Goal: Transaction & Acquisition: Purchase product/service

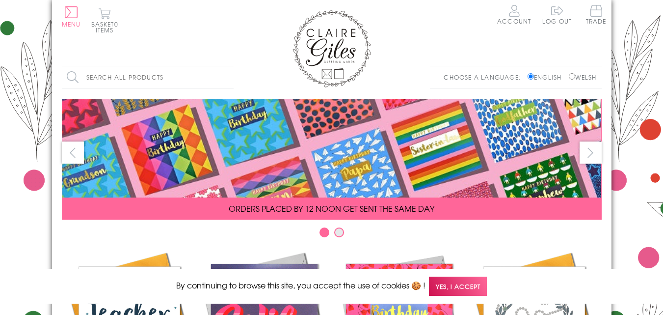
click at [570, 74] on input "Welsh" at bounding box center [572, 76] width 6 height 6
radio input "true"
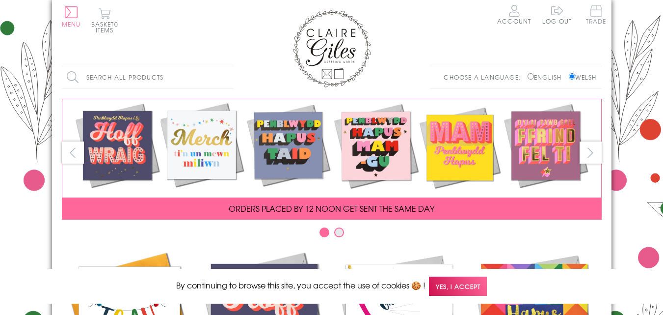
click at [597, 15] on span "Trade" at bounding box center [596, 14] width 21 height 19
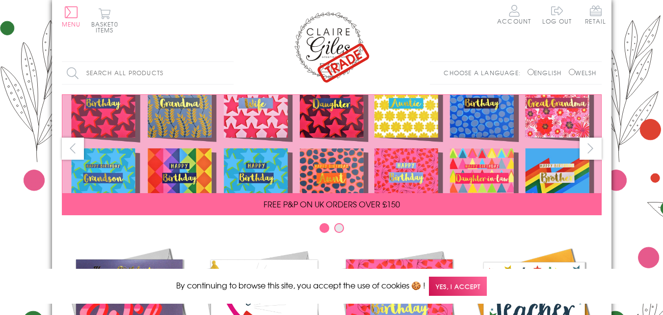
click at [569, 73] on input "Welsh" at bounding box center [572, 72] width 6 height 6
radio input "true"
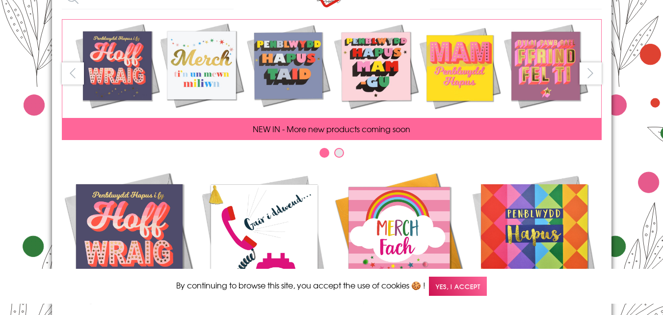
scroll to position [77, 0]
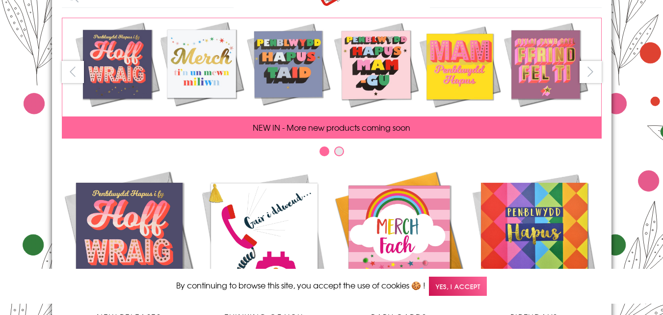
click at [467, 284] on span "Yes, I accept" at bounding box center [458, 285] width 58 height 19
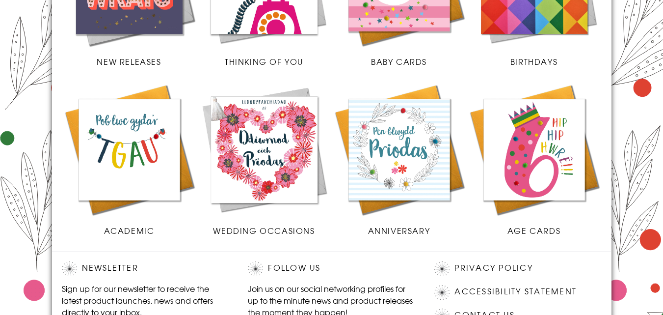
scroll to position [335, 0]
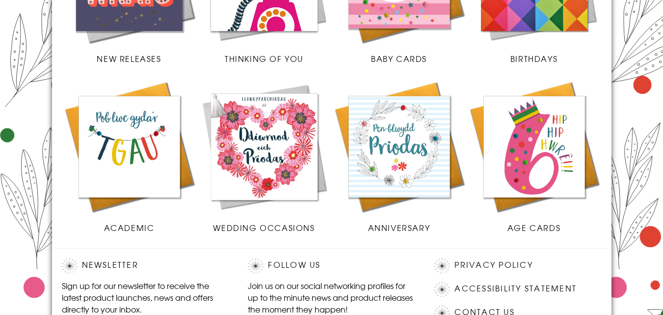
click at [422, 159] on img at bounding box center [399, 146] width 135 height 135
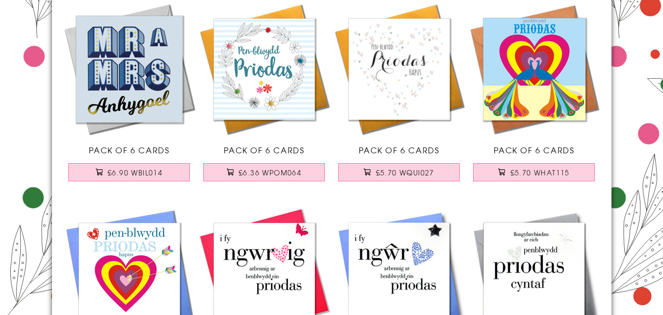
scroll to position [114, 0]
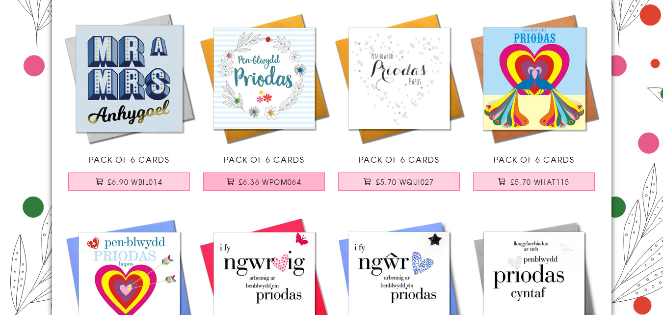
click at [252, 181] on span "£6.36 WPOM064" at bounding box center [270, 182] width 63 height 10
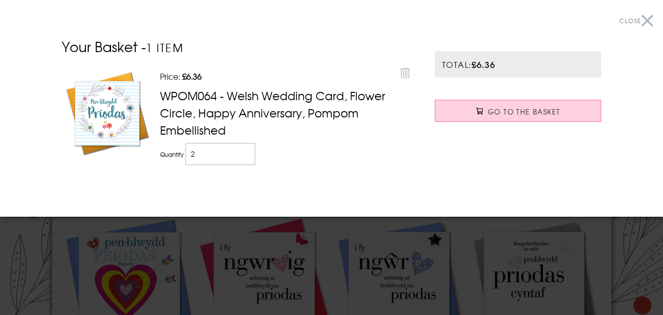
type input "2"
click at [244, 149] on input "2" at bounding box center [221, 154] width 70 height 22
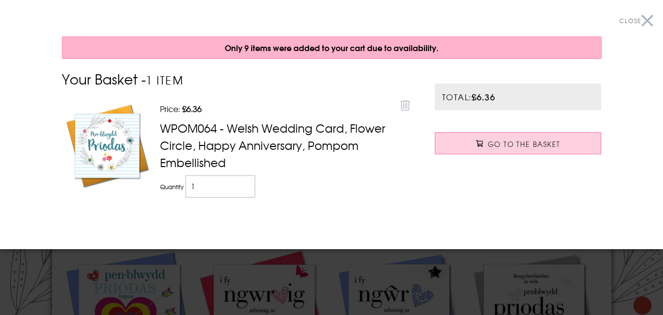
scroll to position [147, 0]
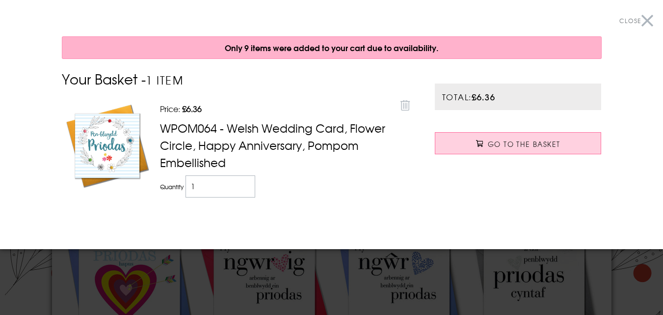
click at [642, 18] on button "Close" at bounding box center [637, 21] width 34 height 22
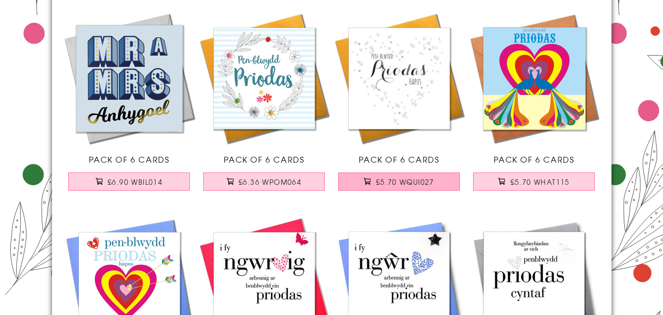
click at [408, 182] on span "£5.70 WQUI027" at bounding box center [405, 182] width 58 height 10
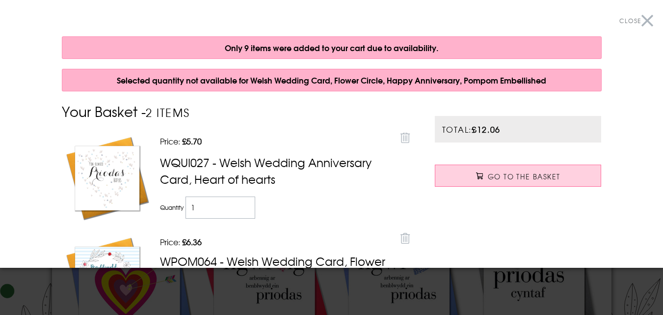
click at [644, 23] on button "Close" at bounding box center [637, 21] width 34 height 22
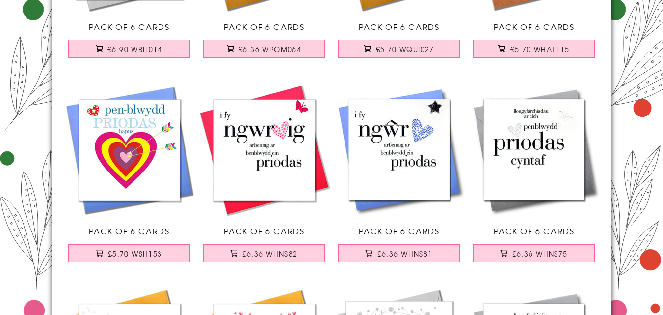
scroll to position [314, 0]
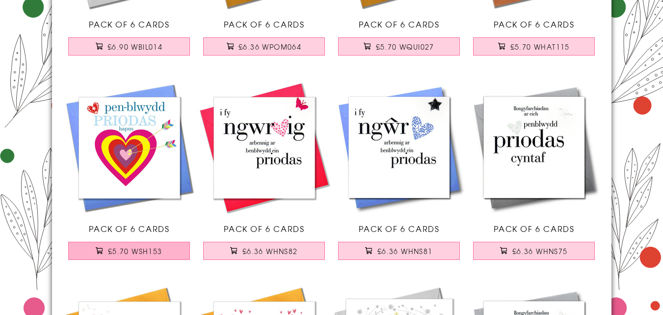
click at [160, 255] on span "£5.70 WSH153" at bounding box center [135, 251] width 55 height 10
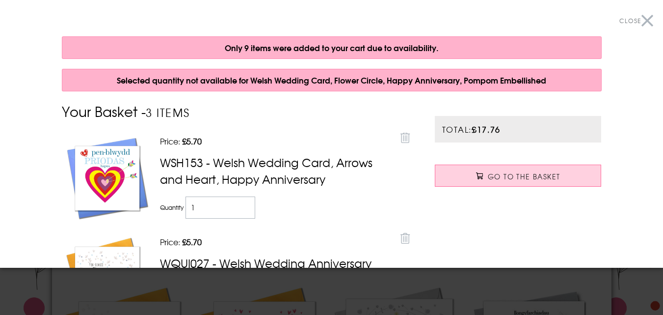
click at [638, 20] on button "Close" at bounding box center [637, 21] width 34 height 22
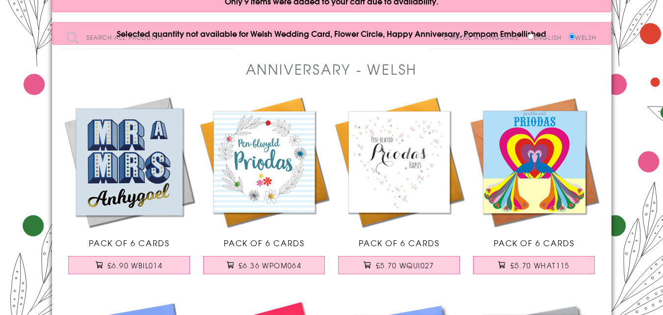
scroll to position [0, 0]
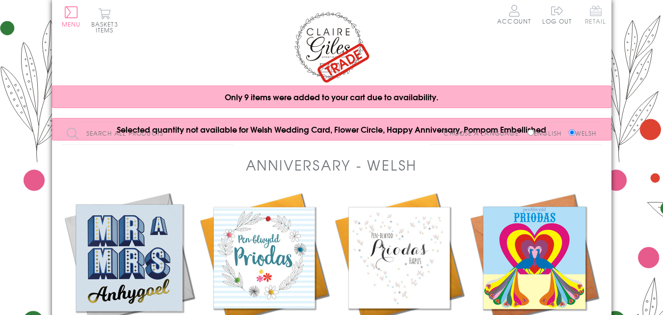
click at [590, 11] on span "Retail" at bounding box center [595, 14] width 21 height 19
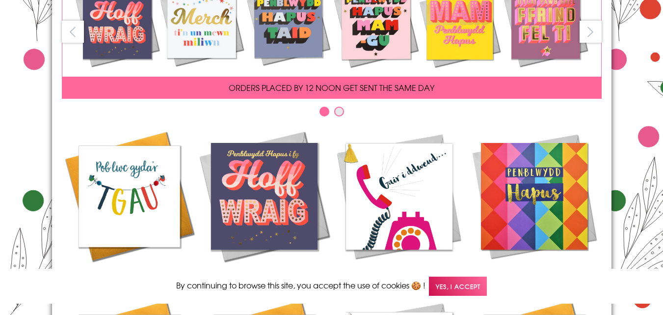
scroll to position [134, 0]
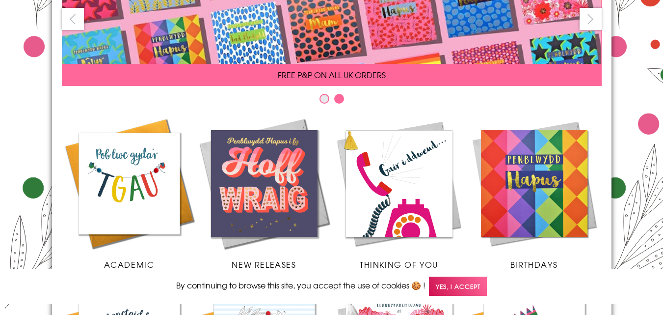
click at [473, 284] on span "Yes, I accept" at bounding box center [458, 285] width 58 height 19
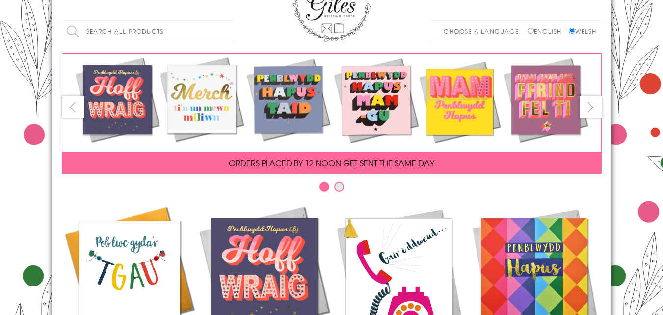
scroll to position [0, 0]
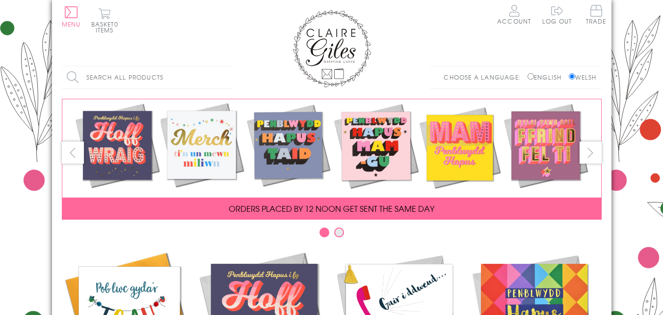
click at [250, 74] on div "Search all products Search Choose a language: English Welsh" at bounding box center [332, 82] width 540 height 33
click at [227, 77] on input "Search" at bounding box center [229, 77] width 10 height 22
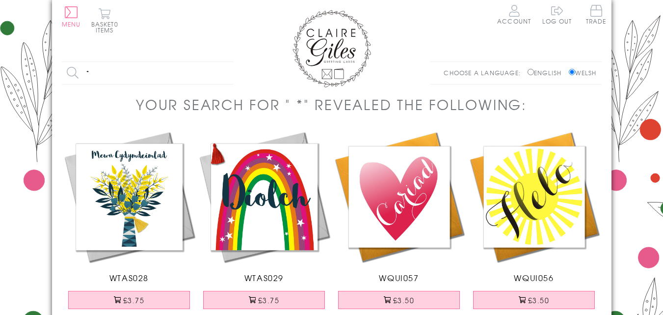
click at [152, 72] on input "*" at bounding box center [148, 73] width 172 height 22
click at [137, 62] on input "get well soon" at bounding box center [148, 73] width 172 height 22
click at [187, 75] on input "get well soon" at bounding box center [148, 73] width 172 height 22
type input "get well soon"
click at [224, 62] on input "Search" at bounding box center [229, 73] width 10 height 22
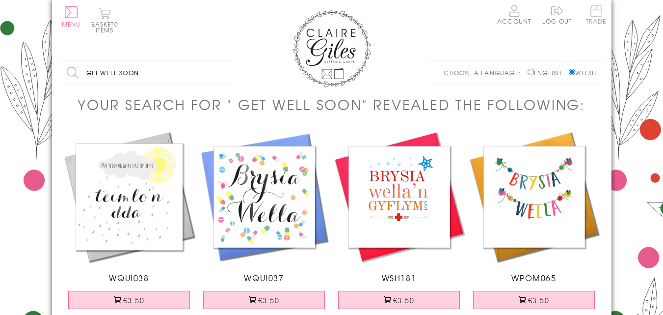
click at [596, 6] on span "Trade" at bounding box center [596, 14] width 21 height 19
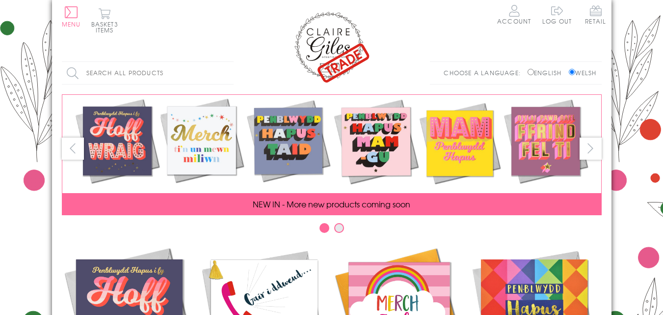
click at [162, 74] on input "Search all products" at bounding box center [148, 73] width 172 height 22
type input "e"
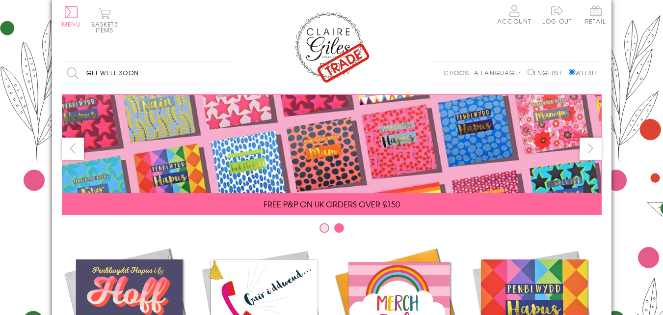
type input "get well soon"
click at [224, 62] on input "Search" at bounding box center [229, 73] width 10 height 22
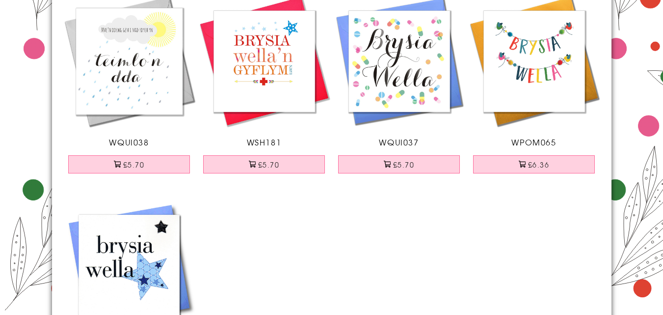
scroll to position [137, 0]
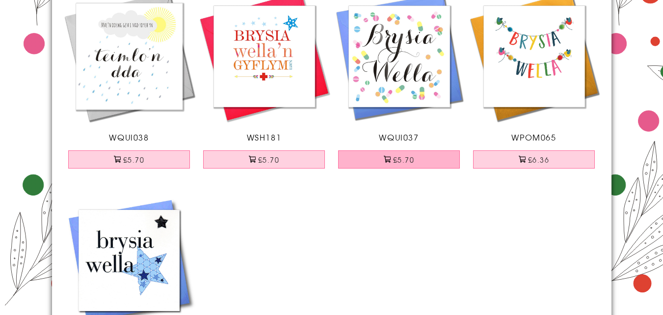
click at [413, 158] on button "£5.70" at bounding box center [399, 159] width 122 height 18
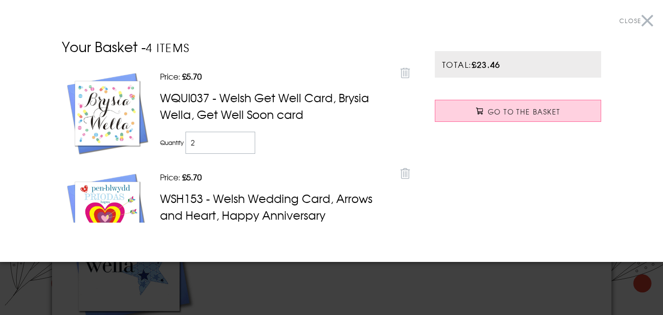
type input "2"
click at [241, 136] on input "2" at bounding box center [221, 143] width 70 height 22
click at [639, 17] on button "Close" at bounding box center [637, 21] width 34 height 22
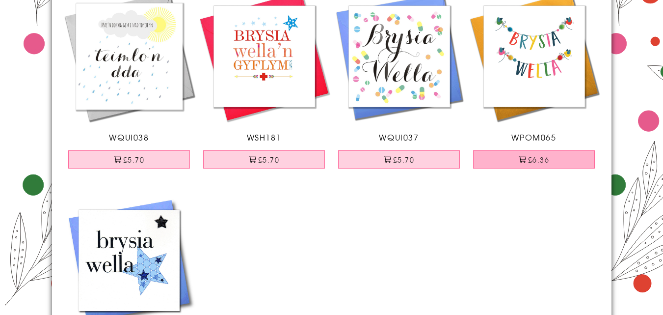
click at [557, 160] on button "£6.36" at bounding box center [534, 159] width 122 height 18
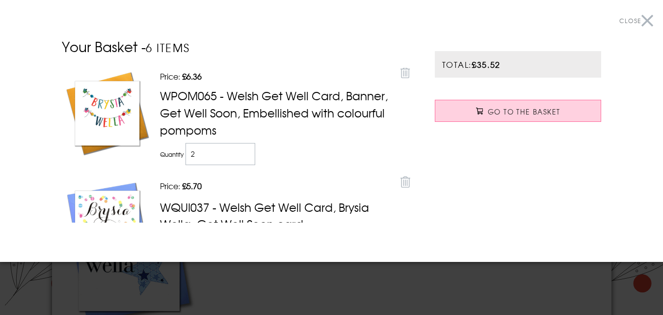
type input "2"
click at [243, 148] on input "2" at bounding box center [221, 154] width 70 height 22
click at [640, 23] on button "Close" at bounding box center [637, 21] width 34 height 22
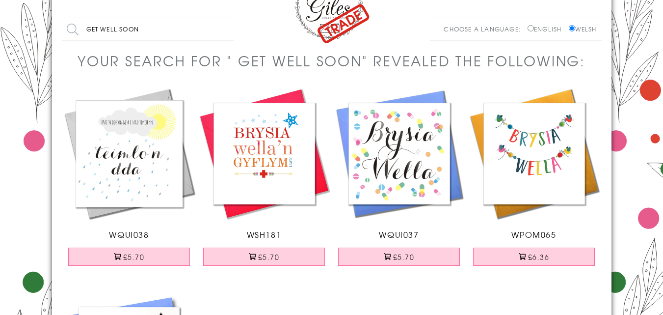
scroll to position [0, 0]
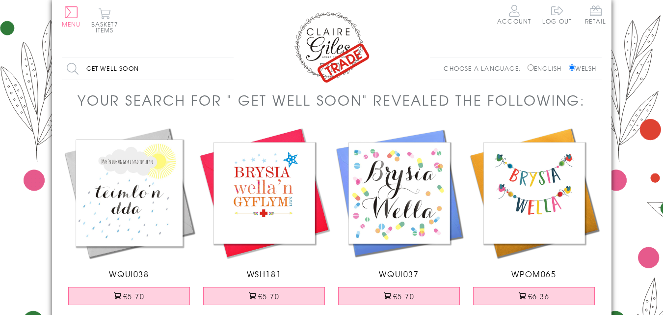
click at [183, 75] on input "get well soon" at bounding box center [148, 68] width 172 height 22
type input "g"
type input "mam"
click at [224, 57] on input "Search" at bounding box center [229, 68] width 10 height 22
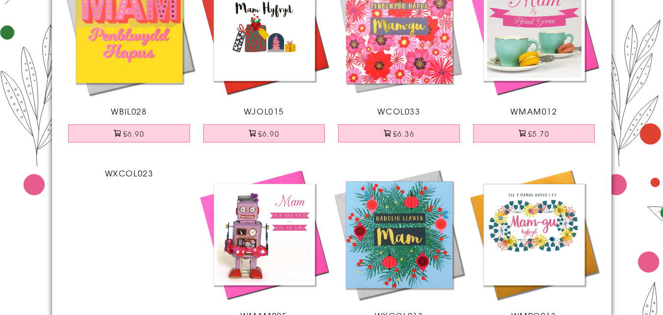
scroll to position [2199, 0]
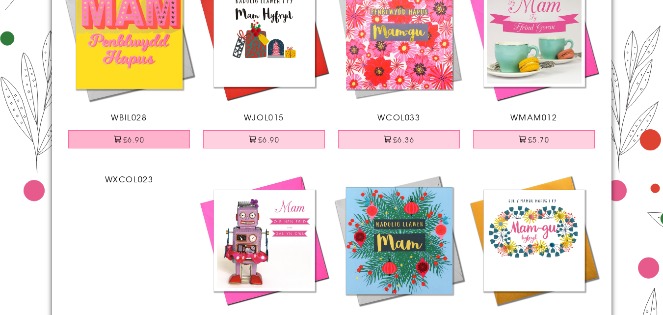
click at [134, 148] on button "£6.90" at bounding box center [129, 139] width 122 height 18
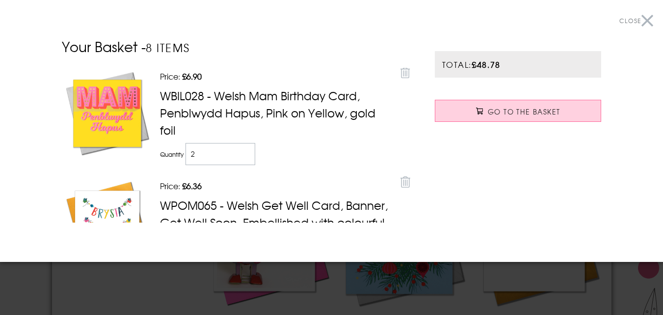
type input "2"
click at [241, 146] on input "2" at bounding box center [221, 154] width 70 height 22
click at [638, 20] on button "Close" at bounding box center [637, 21] width 34 height 22
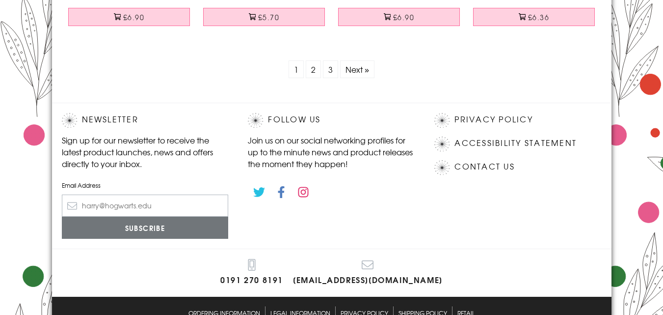
scroll to position [3162, 0]
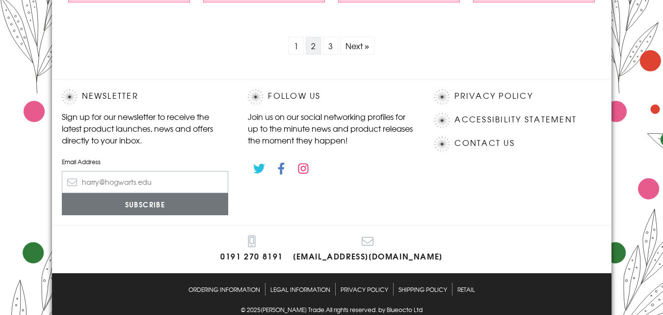
click at [312, 55] on link "2" at bounding box center [313, 46] width 15 height 18
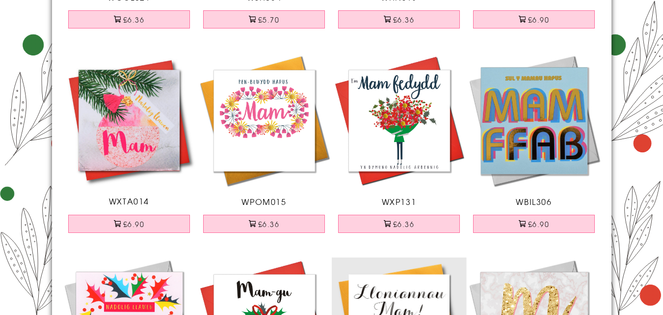
scroll to position [0, 0]
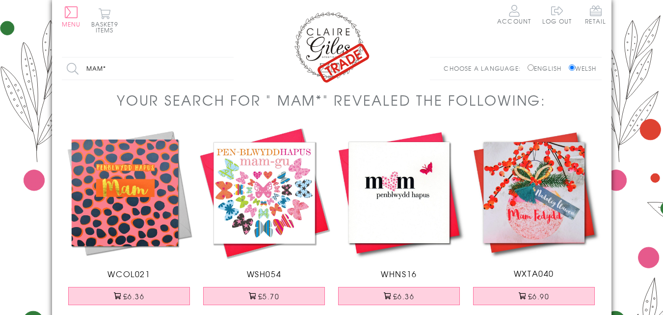
click at [173, 66] on input "mam*" at bounding box center [148, 68] width 172 height 22
type input "m"
type input "sympathy"
click at [224, 57] on input "Search" at bounding box center [229, 68] width 10 height 22
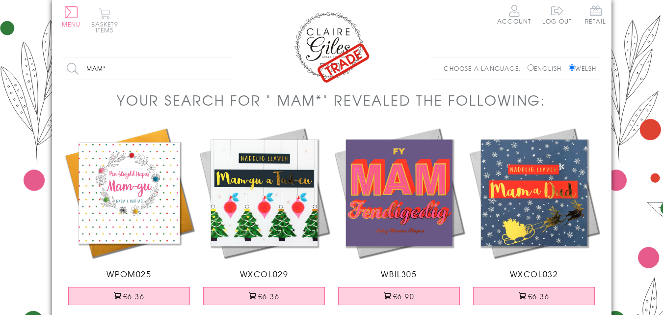
click at [108, 18] on button "Basket 9 items" at bounding box center [104, 20] width 27 height 25
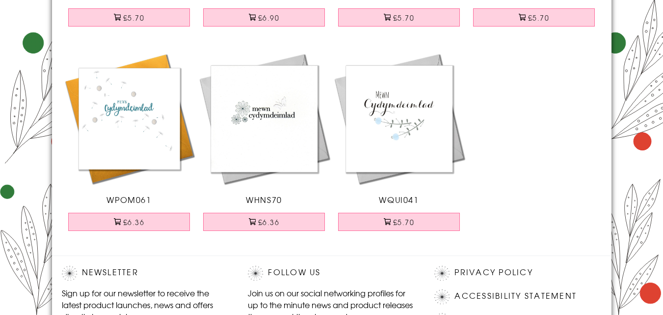
scroll to position [276, 0]
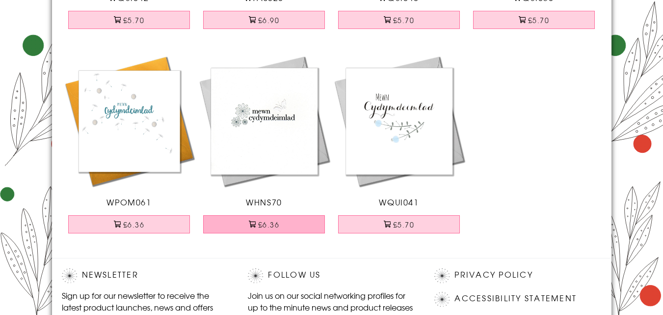
click at [291, 229] on button "£6.36" at bounding box center [264, 224] width 122 height 18
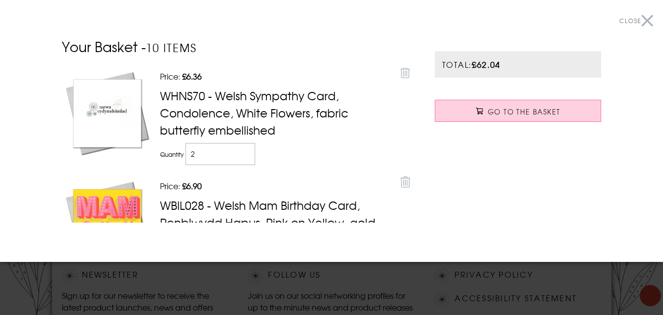
type input "2"
click at [244, 149] on input "2" at bounding box center [221, 154] width 70 height 22
click at [639, 21] on button "Close" at bounding box center [637, 21] width 34 height 22
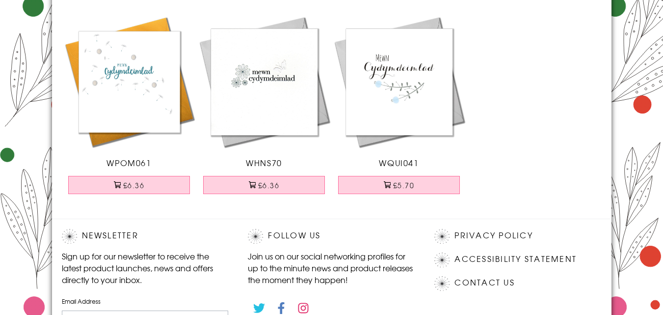
scroll to position [314, 0]
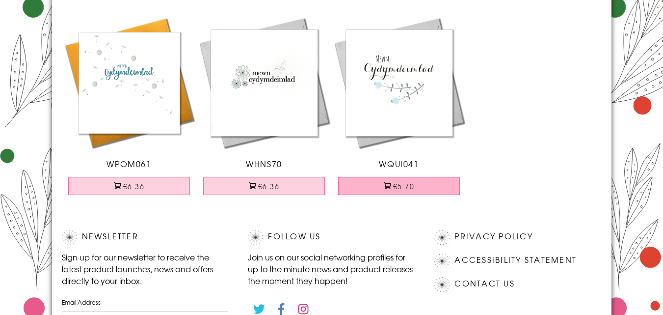
click at [411, 188] on button "£5.70" at bounding box center [399, 186] width 122 height 18
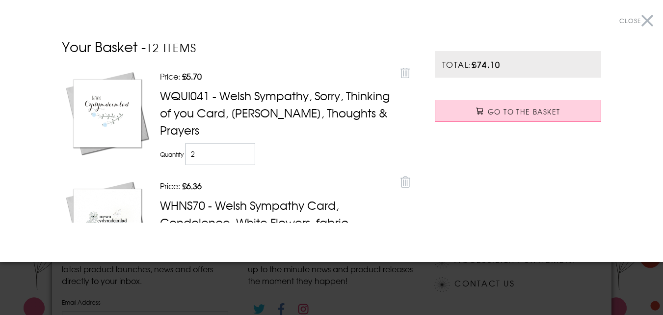
type input "2"
click at [241, 146] on input "2" at bounding box center [221, 154] width 70 height 22
click at [638, 17] on button "Close" at bounding box center [637, 21] width 34 height 22
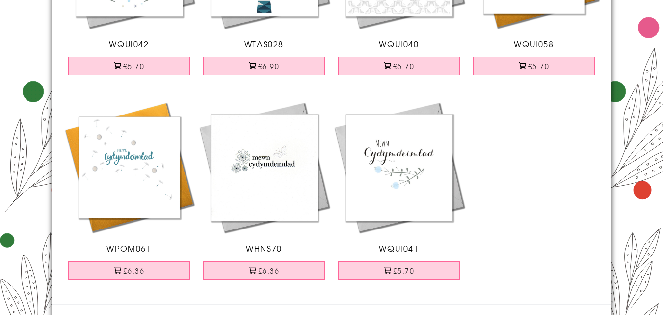
scroll to position [0, 0]
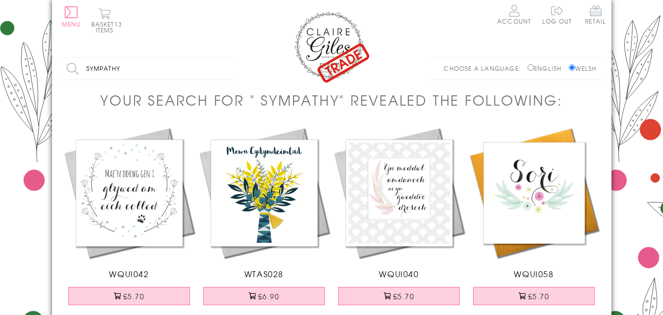
click at [138, 70] on input "sympathy" at bounding box center [148, 68] width 172 height 22
type input "s"
type input "penblwydd"
click at [224, 57] on input "Search" at bounding box center [229, 68] width 10 height 22
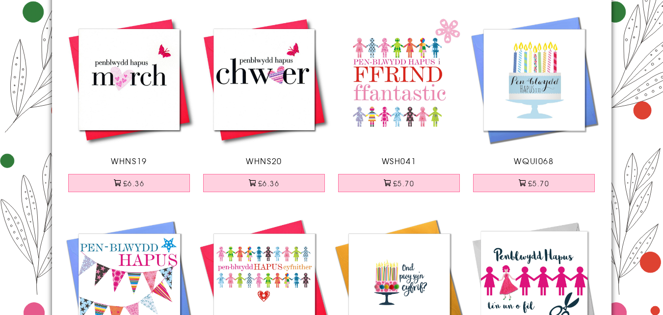
scroll to position [770, 0]
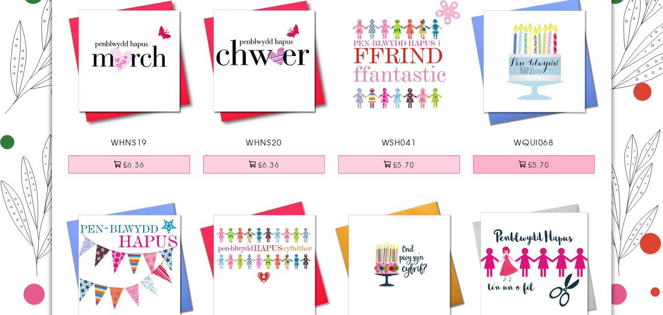
click at [555, 173] on button "£5.70" at bounding box center [534, 164] width 122 height 18
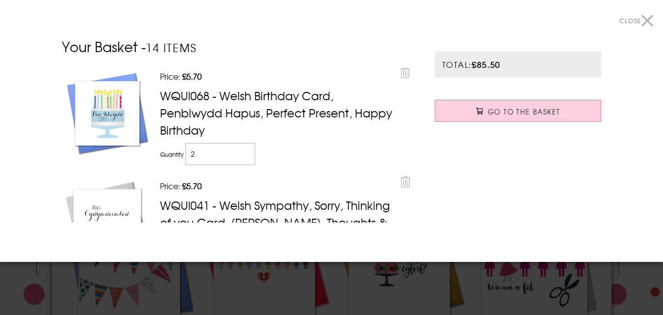
type input "2"
click at [245, 147] on input "2" at bounding box center [221, 154] width 70 height 22
click at [635, 18] on button "Close" at bounding box center [637, 21] width 34 height 22
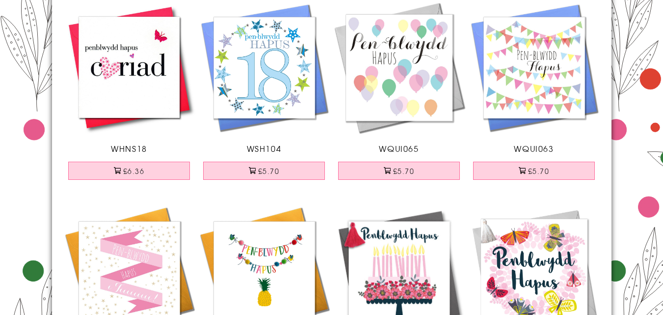
scroll to position [1371, 0]
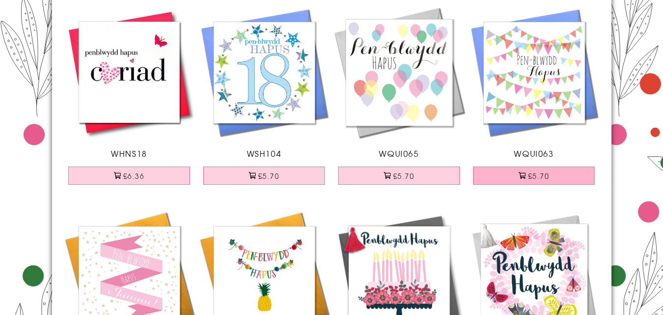
click at [556, 185] on button "£5.70" at bounding box center [534, 175] width 122 height 18
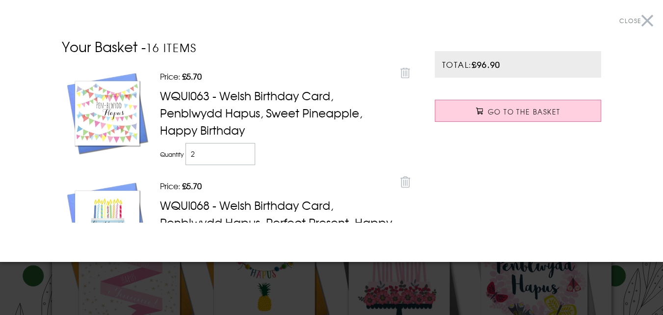
type input "2"
click at [243, 148] on input "2" at bounding box center [221, 154] width 70 height 22
click at [636, 17] on button "Close" at bounding box center [637, 21] width 34 height 22
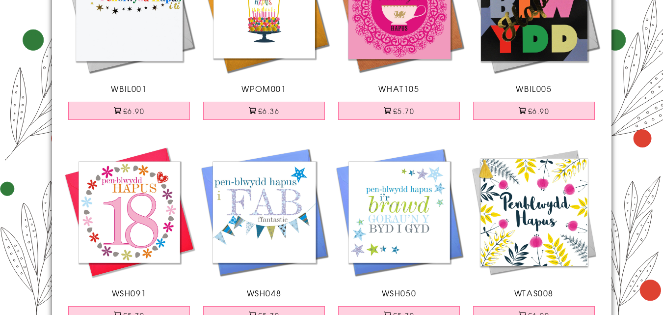
scroll to position [2044, 0]
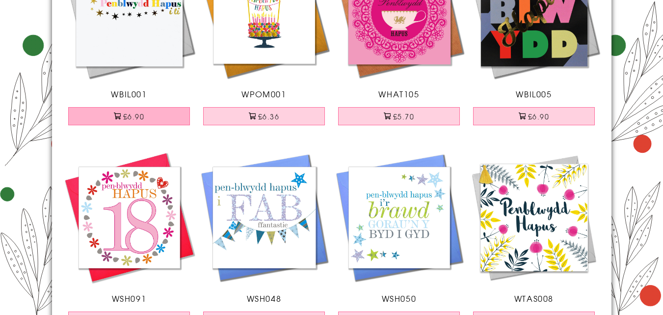
click at [178, 125] on button "£6.90" at bounding box center [129, 116] width 122 height 18
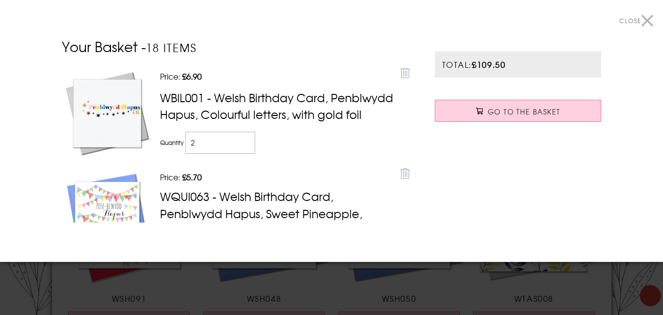
type input "2"
click at [244, 149] on input "2" at bounding box center [221, 143] width 70 height 22
click at [639, 20] on button "Close" at bounding box center [637, 21] width 34 height 22
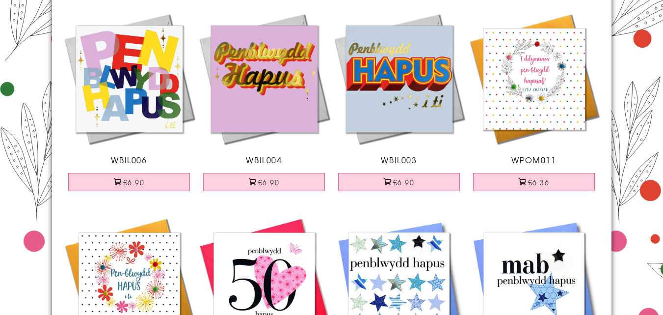
scroll to position [2644, 0]
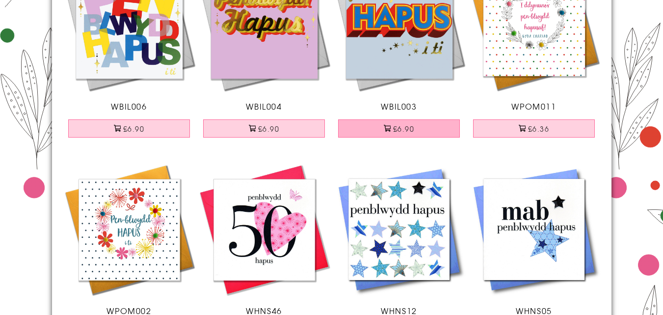
click at [431, 137] on button "£6.90" at bounding box center [399, 128] width 122 height 18
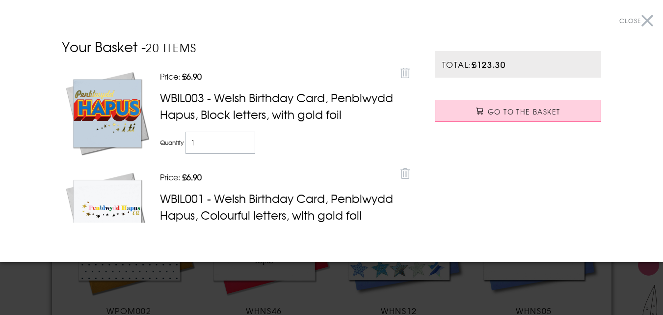
click at [636, 18] on button "Close" at bounding box center [637, 21] width 34 height 22
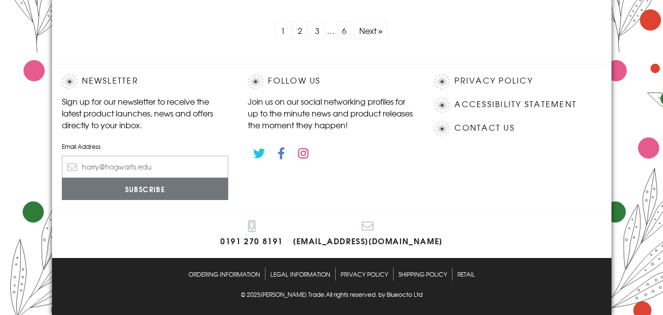
scroll to position [3078, 0]
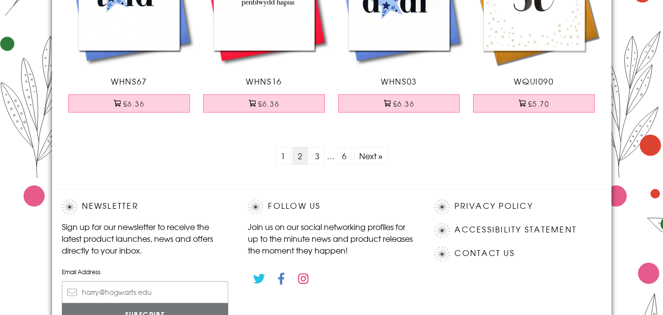
click at [299, 165] on link "2" at bounding box center [300, 156] width 15 height 18
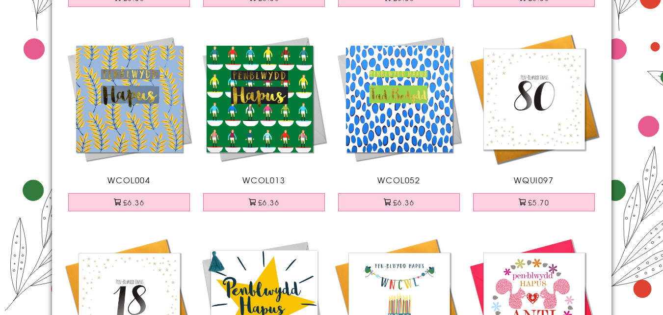
scroll to position [2380, 0]
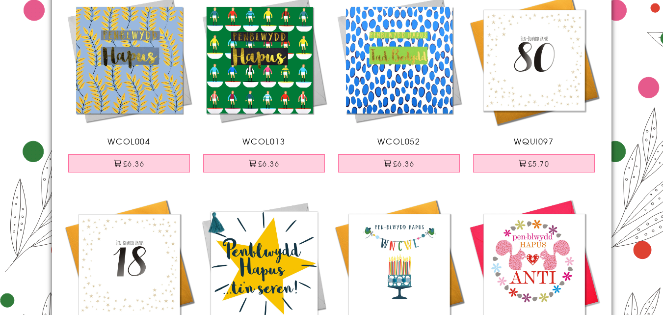
drag, startPoint x: 666, startPoint y: 25, endPoint x: 667, endPoint y: 283, distance: 257.8
click at [136, 172] on button "£6.36" at bounding box center [129, 163] width 122 height 18
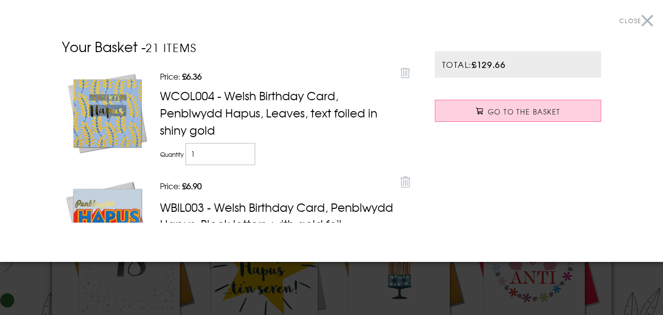
click at [638, 20] on button "Close" at bounding box center [637, 21] width 34 height 22
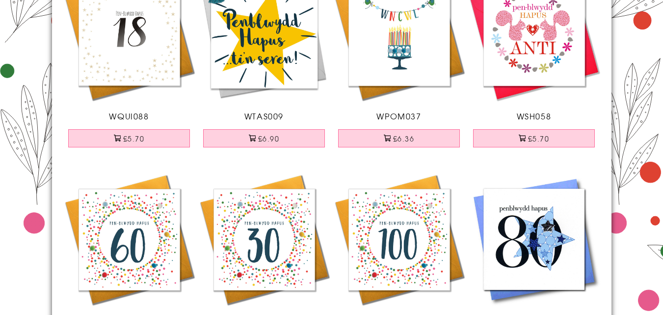
scroll to position [2603, 0]
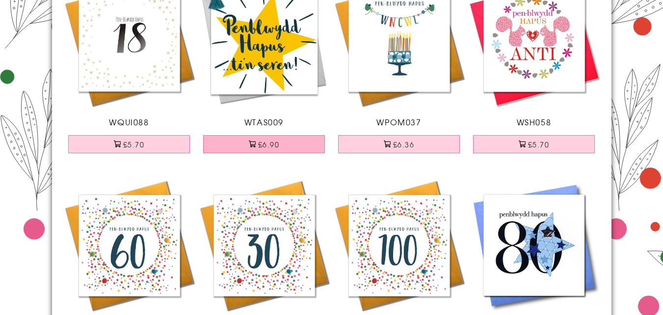
click at [280, 153] on button "£6.90" at bounding box center [264, 144] width 122 height 18
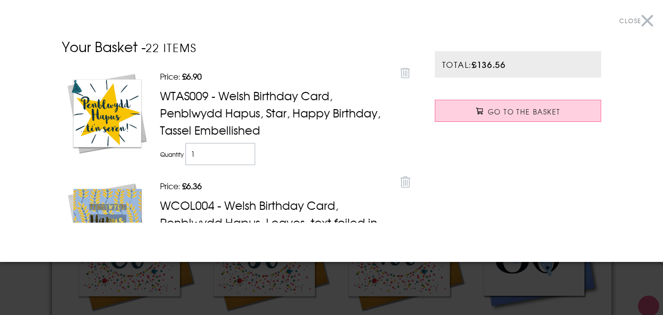
click at [636, 22] on button "Close" at bounding box center [637, 21] width 34 height 22
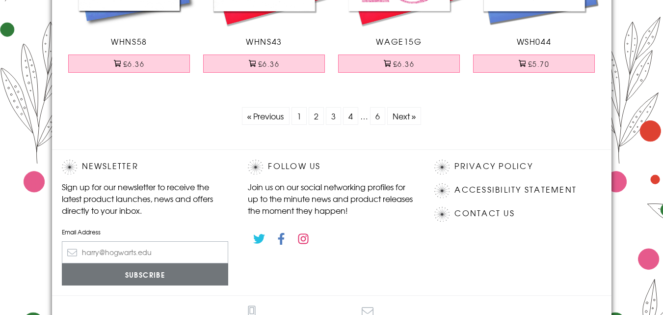
scroll to position [3110, 0]
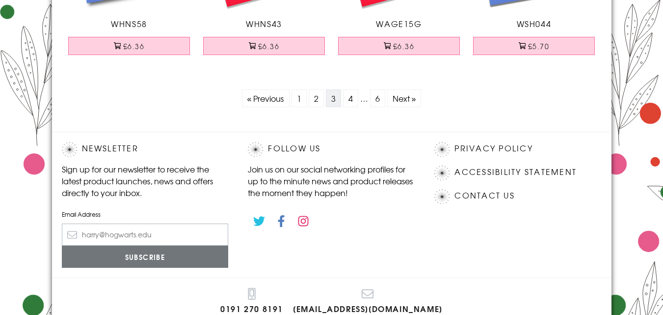
click at [332, 107] on link "3" at bounding box center [333, 98] width 15 height 18
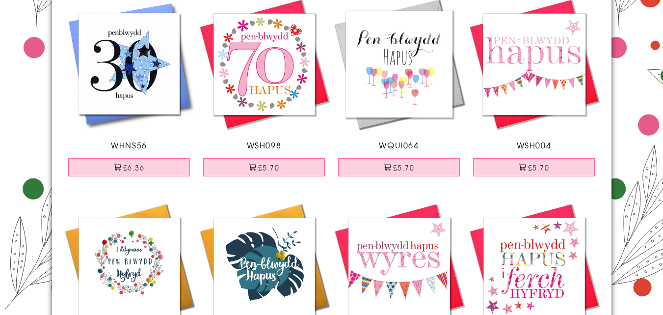
scroll to position [3019, 0]
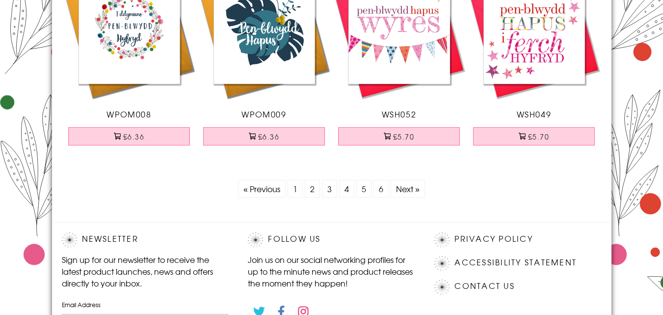
drag, startPoint x: 668, startPoint y: 17, endPoint x: 668, endPoint y: 334, distance: 316.7
click at [367, 197] on link "5" at bounding box center [363, 189] width 15 height 18
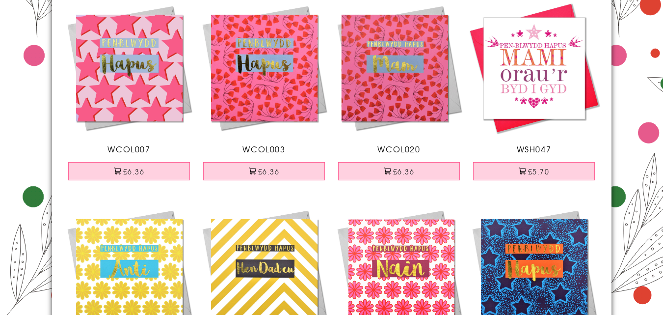
scroll to position [137, 0]
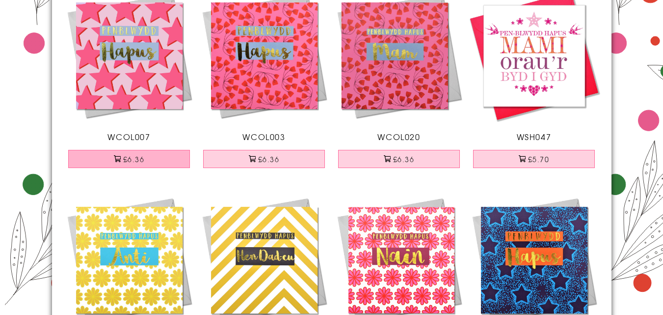
click at [158, 160] on button "£6.36" at bounding box center [129, 159] width 122 height 18
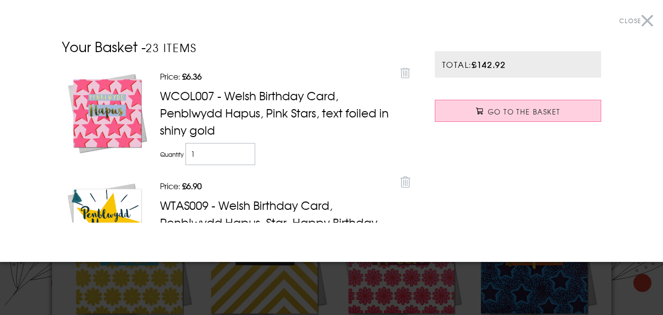
click at [640, 21] on button "Close" at bounding box center [637, 21] width 34 height 22
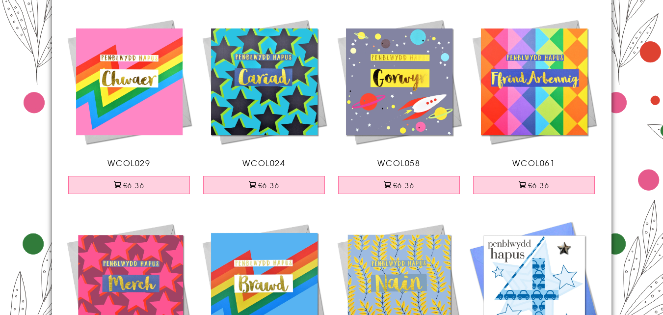
scroll to position [551, 0]
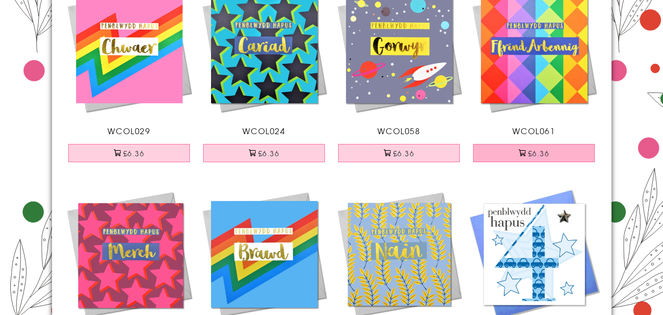
click at [560, 161] on button "£6.36" at bounding box center [534, 153] width 122 height 18
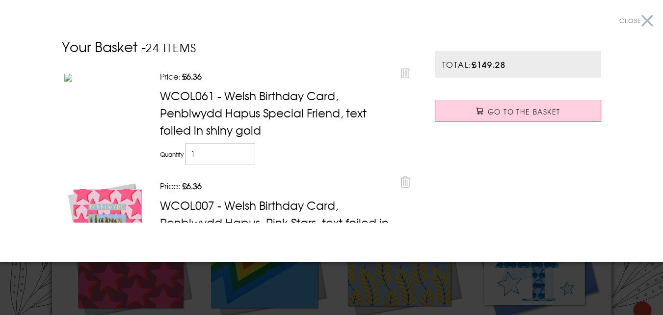
click at [637, 19] on button "Close" at bounding box center [637, 21] width 34 height 22
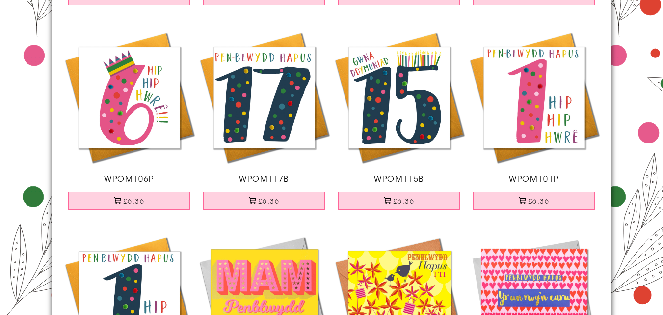
scroll to position [3277, 0]
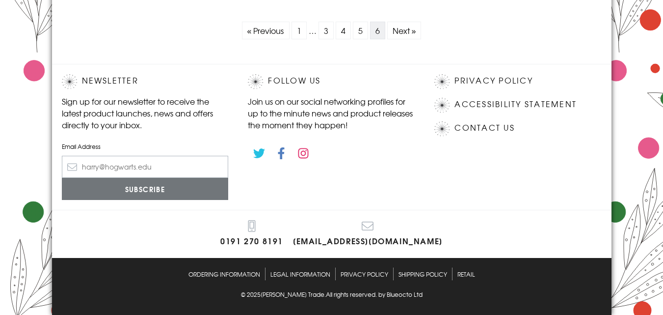
click at [377, 34] on link "6" at bounding box center [377, 31] width 15 height 18
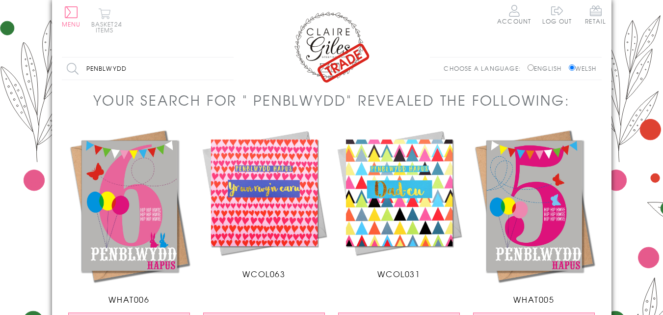
click at [104, 26] on span "24 items" at bounding box center [109, 27] width 27 height 15
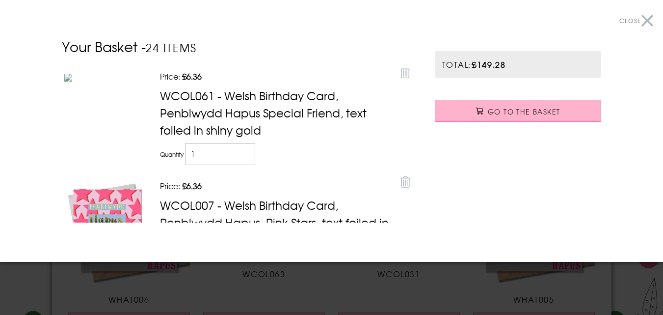
click at [501, 106] on link "Go to the Basket" at bounding box center [518, 111] width 167 height 22
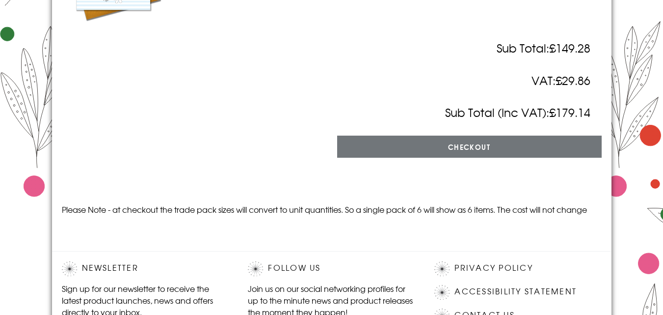
scroll to position [1781, 0]
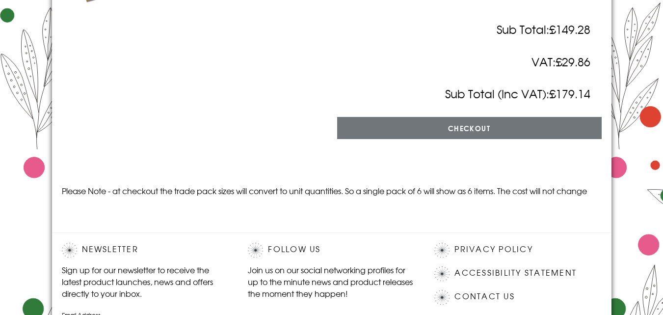
drag, startPoint x: 670, startPoint y: 19, endPoint x: 664, endPoint y: 250, distance: 231.3
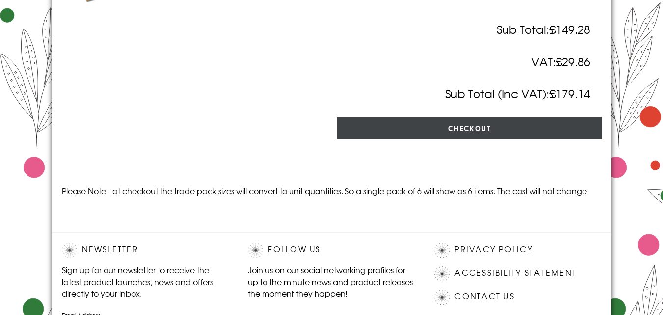
click at [544, 139] on input "Checkout" at bounding box center [469, 128] width 265 height 22
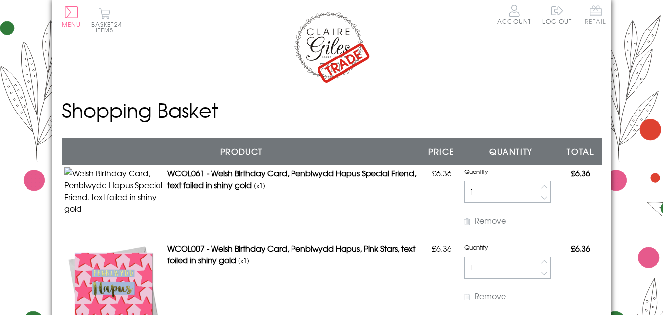
click at [592, 11] on span "Retail" at bounding box center [595, 14] width 21 height 19
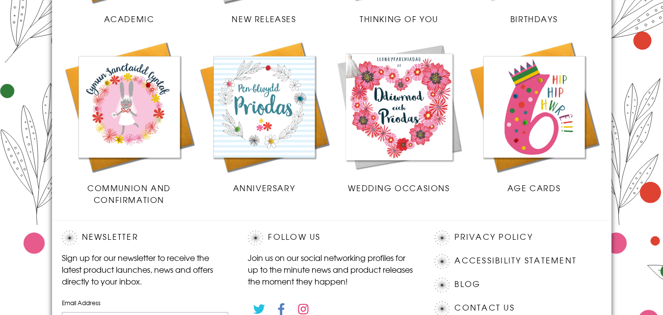
scroll to position [378, 0]
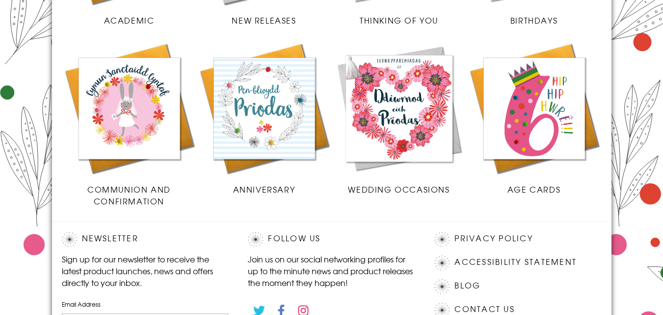
click at [156, 110] on img at bounding box center [129, 108] width 135 height 135
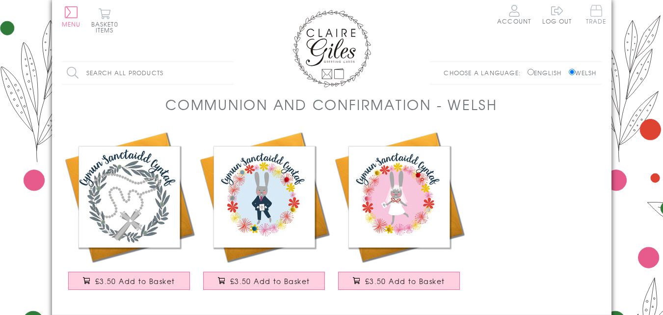
click at [597, 12] on span "Trade" at bounding box center [596, 14] width 21 height 19
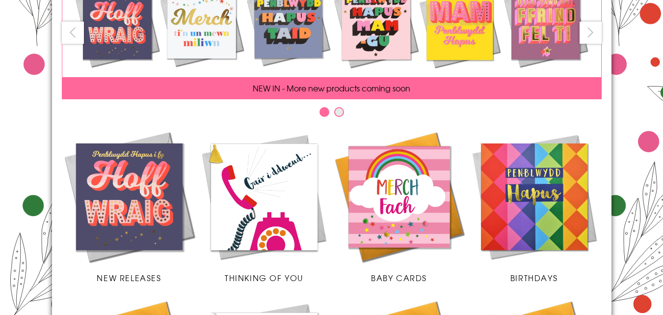
scroll to position [114, 0]
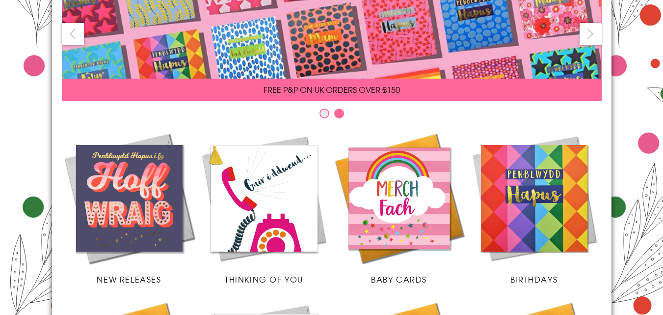
click at [275, 204] on img at bounding box center [264, 198] width 135 height 135
click at [128, 195] on img at bounding box center [129, 198] width 135 height 135
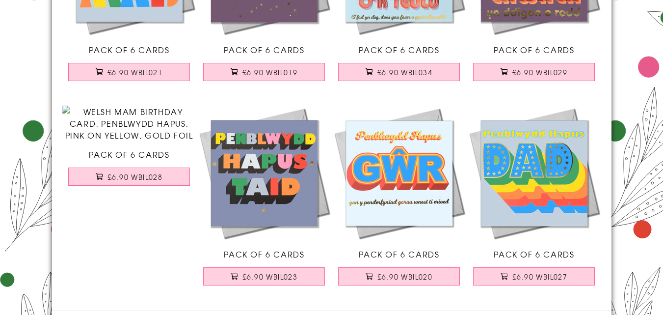
scroll to position [685, 0]
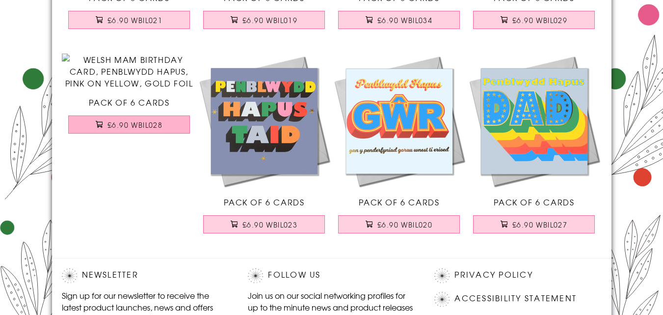
click at [157, 130] on span "£6.90 WBIL028" at bounding box center [135, 125] width 55 height 10
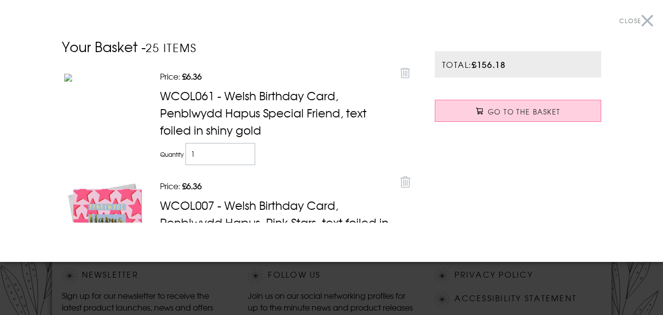
click at [638, 19] on button "Close" at bounding box center [637, 21] width 34 height 22
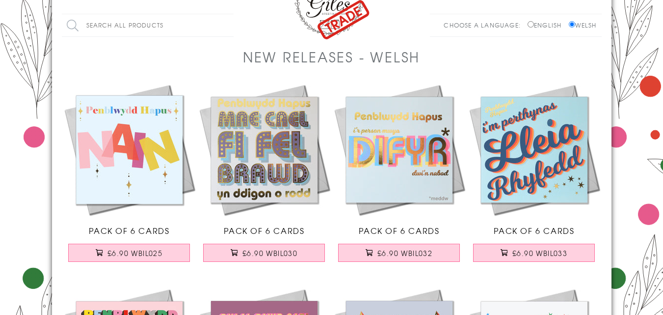
scroll to position [0, 0]
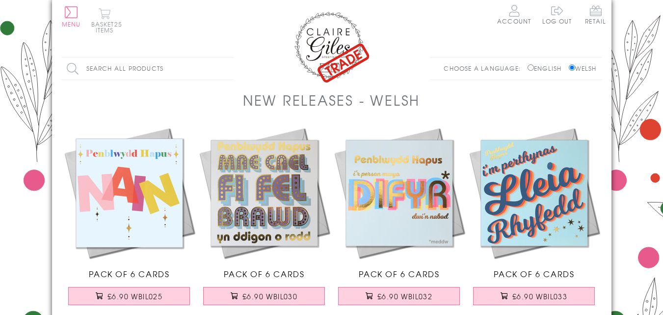
click at [105, 17] on button "Basket 25 items" at bounding box center [104, 20] width 27 height 25
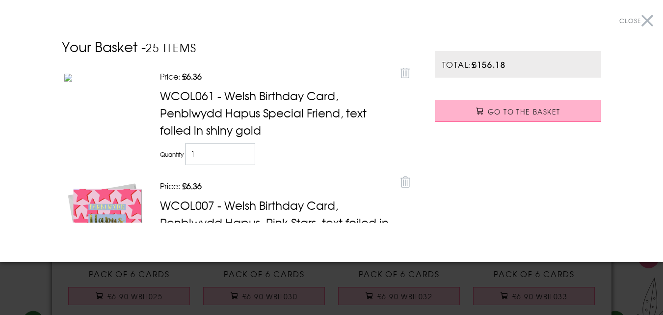
click at [587, 102] on link "Go to the Basket" at bounding box center [518, 111] width 167 height 22
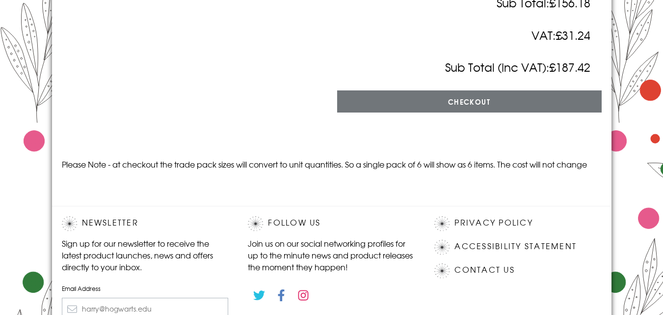
scroll to position [1811, 0]
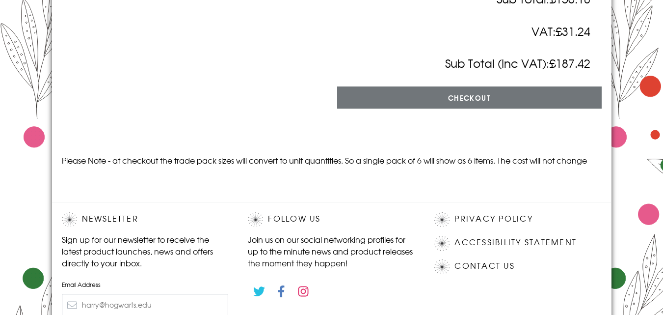
drag, startPoint x: 665, startPoint y: 29, endPoint x: 668, endPoint y: 264, distance: 235.2
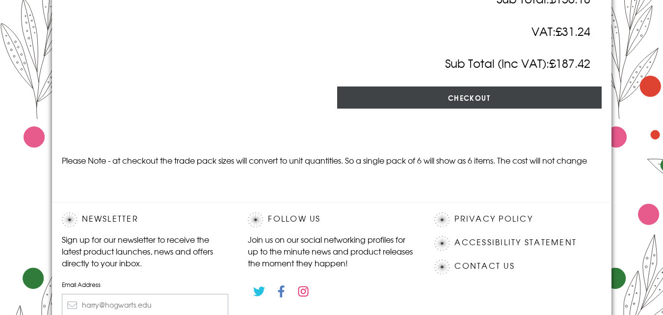
click at [551, 109] on input "Checkout" at bounding box center [469, 97] width 265 height 22
